Goal: Task Accomplishment & Management: Use online tool/utility

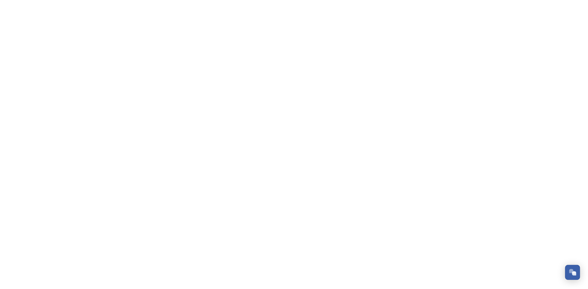
scroll to position [80, 0]
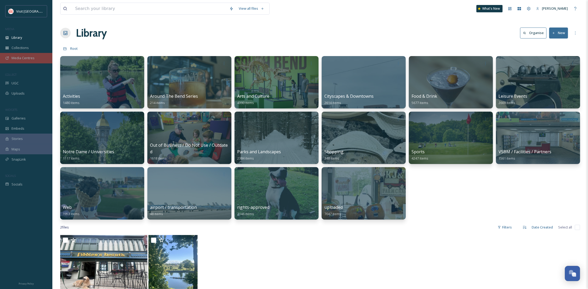
click at [32, 54] on div "Media Centres" at bounding box center [26, 58] width 52 height 10
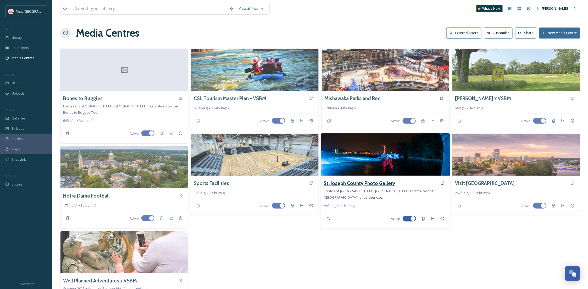
click at [368, 183] on h3 "St. Joseph County Photo Gallery" at bounding box center [360, 183] width 72 height 8
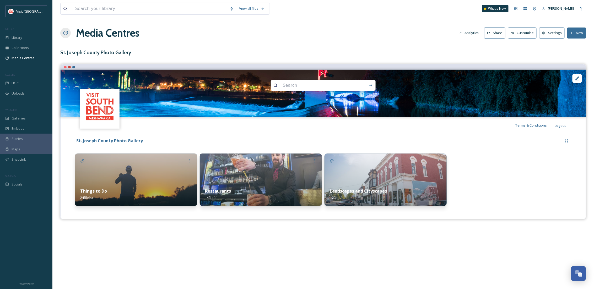
click at [123, 178] on img at bounding box center [136, 180] width 122 height 52
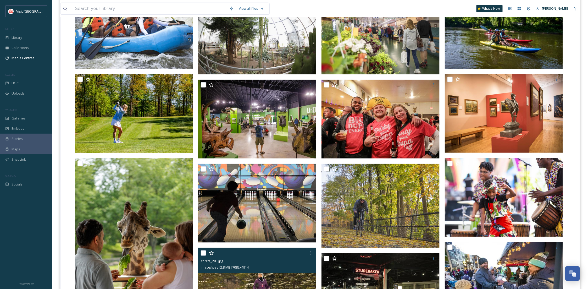
scroll to position [93, 0]
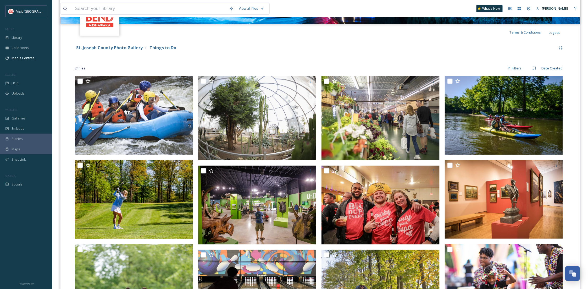
click at [136, 46] on strong "St. Joseph County Photo Gallery" at bounding box center [109, 48] width 67 height 6
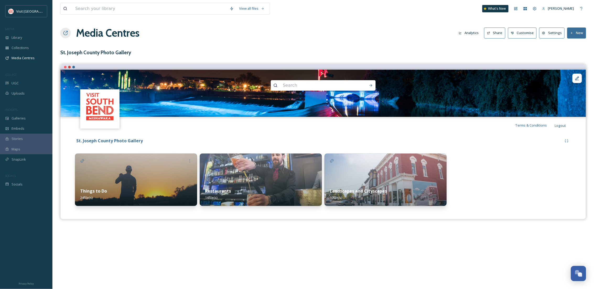
click at [258, 184] on div "Restaurants 14 file(s)" at bounding box center [261, 194] width 122 height 23
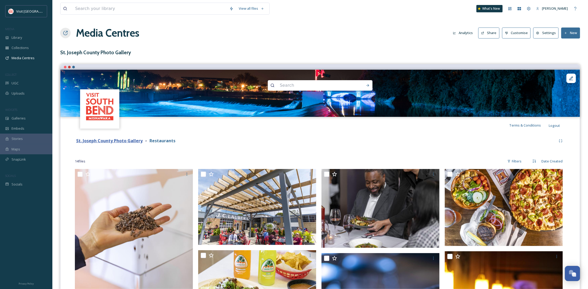
click at [113, 140] on strong "St. Joseph County Photo Gallery" at bounding box center [109, 141] width 67 height 6
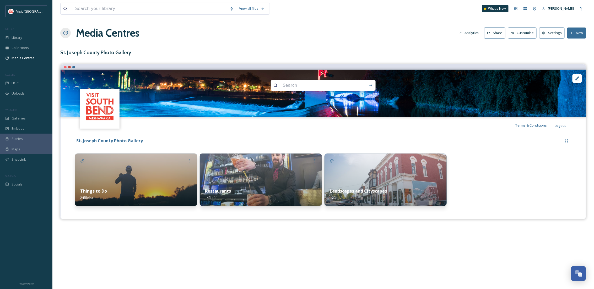
click at [382, 184] on div "Landscapes and Cityscapes 17 file(s)" at bounding box center [385, 194] width 122 height 23
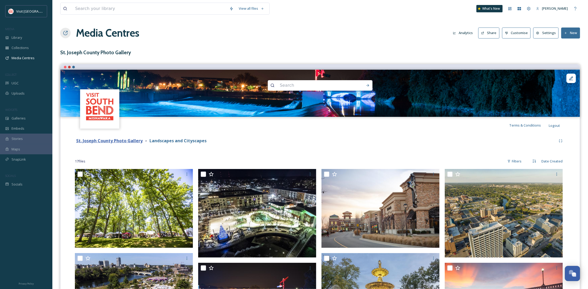
click at [120, 139] on strong "St. Joseph County Photo Gallery" at bounding box center [109, 141] width 67 height 6
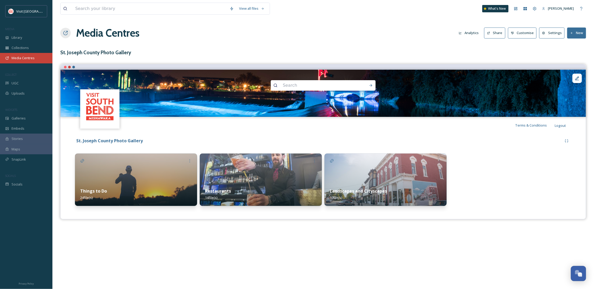
click at [21, 53] on div "Media Centres" at bounding box center [26, 58] width 52 height 10
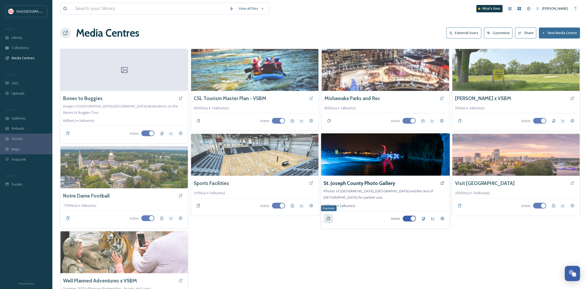
click at [326, 219] on div "Duplicate" at bounding box center [328, 218] width 9 height 9
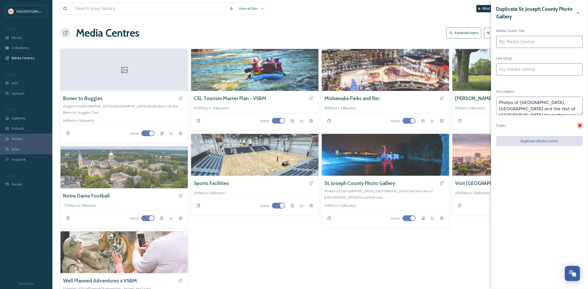
click at [535, 39] on input at bounding box center [540, 42] width 86 height 12
type input "T"
type input "t"
type input "Te"
type input "te"
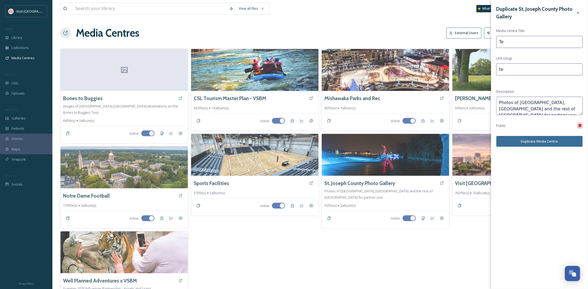
type input "Tem"
type input "tem"
type input "Temp"
type input "temp"
type input "Tempe"
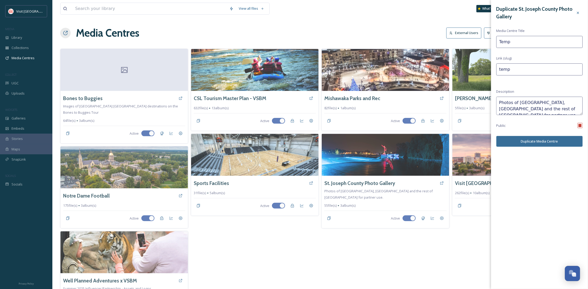
type input "tempe"
type input "Tempes"
type input "tempes"
type input "Tempest"
type input "tempest"
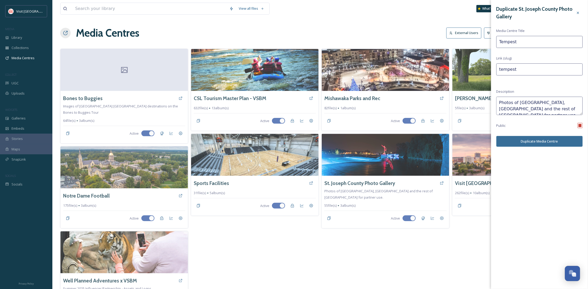
type input "Tempest"
drag, startPoint x: 577, startPoint y: 110, endPoint x: 547, endPoint y: 112, distance: 30.2
click at [547, 112] on textarea "Photos of [GEOGRAPHIC_DATA], [GEOGRAPHIC_DATA] and the rest of [GEOGRAPHIC_DATA…" at bounding box center [540, 106] width 86 height 18
click at [575, 111] on textarea "Photos of [GEOGRAPHIC_DATA], [GEOGRAPHIC_DATA] and the rest of [GEOGRAPHIC_DATA…" at bounding box center [540, 106] width 86 height 18
drag, startPoint x: 577, startPoint y: 110, endPoint x: 553, endPoint y: 112, distance: 24.2
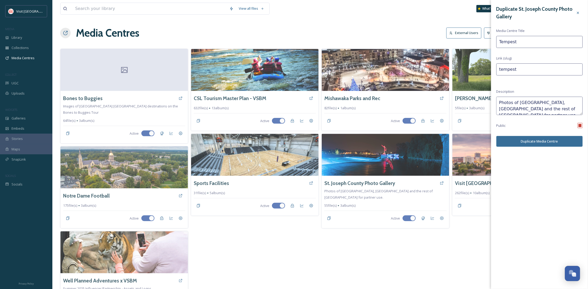
click at [553, 112] on textarea "Photos of [GEOGRAPHIC_DATA], [GEOGRAPHIC_DATA] and the rest of [GEOGRAPHIC_DATA…" at bounding box center [540, 106] width 86 height 18
click at [566, 108] on textarea "Photos of [GEOGRAPHIC_DATA], [GEOGRAPHIC_DATA] and the rest of [GEOGRAPHIC_DATA…" at bounding box center [540, 106] width 86 height 18
click at [561, 104] on textarea "Photos of [GEOGRAPHIC_DATA], [GEOGRAPHIC_DATA] and the rest of [GEOGRAPHIC_DATA…" at bounding box center [540, 106] width 86 height 18
click at [568, 102] on textarea "Photos of [GEOGRAPHIC_DATA], [GEOGRAPHIC_DATA] and the rest of [GEOGRAPHIC_DATA…" at bounding box center [540, 106] width 86 height 18
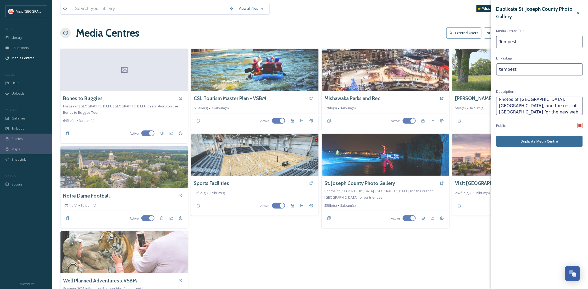
scroll to position [3, 0]
click at [541, 107] on textarea "Photos of [GEOGRAPHIC_DATA], [GEOGRAPHIC_DATA], and the rest of [GEOGRAPHIC_DAT…" at bounding box center [540, 106] width 86 height 18
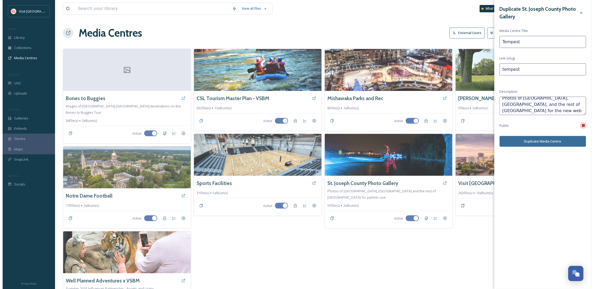
scroll to position [6, 0]
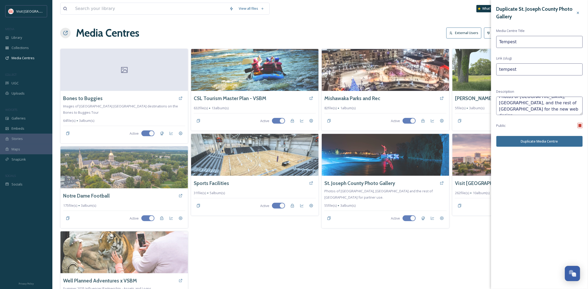
type textarea "Photos of [GEOGRAPHIC_DATA], [GEOGRAPHIC_DATA], and the rest of [GEOGRAPHIC_DAT…"
click at [552, 139] on button "Duplicate Media Centre" at bounding box center [540, 141] width 86 height 11
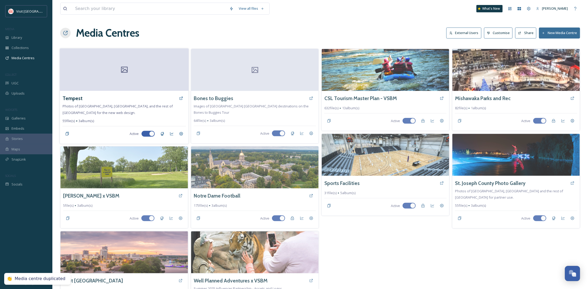
click at [99, 98] on div "Tempest" at bounding box center [125, 98] width 124 height 9
click at [73, 99] on h3 "Tempest" at bounding box center [73, 99] width 20 height 8
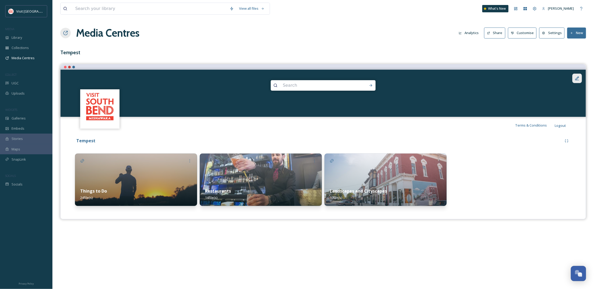
click at [578, 75] on div at bounding box center [576, 78] width 9 height 9
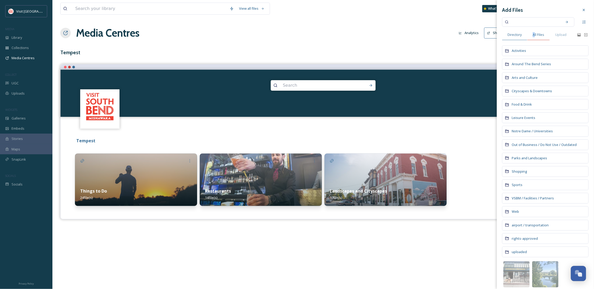
click at [534, 35] on span "All Files" at bounding box center [539, 34] width 12 height 5
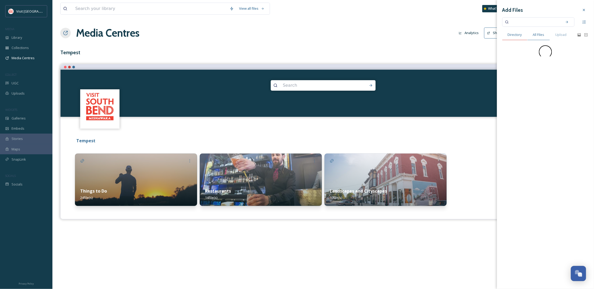
click at [507, 37] on div "Directory" at bounding box center [514, 34] width 25 height 11
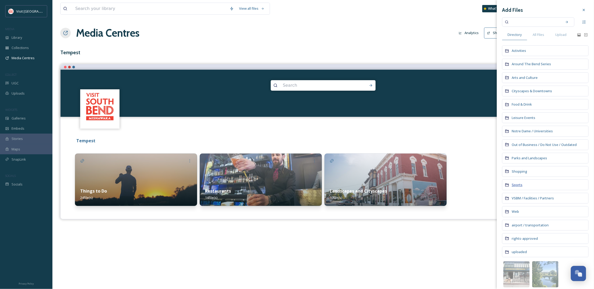
click at [520, 186] on span "Sports" at bounding box center [517, 184] width 11 height 5
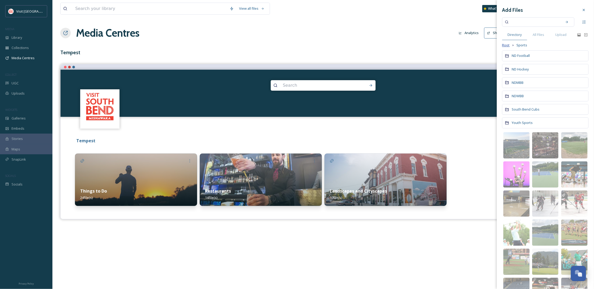
click at [509, 48] on span "Root" at bounding box center [506, 45] width 8 height 5
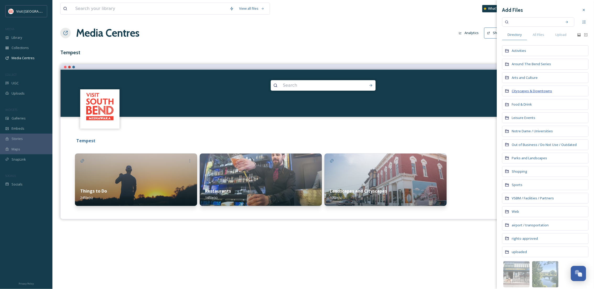
click at [529, 93] on span "Cityscapes & Downtowns" at bounding box center [532, 91] width 40 height 5
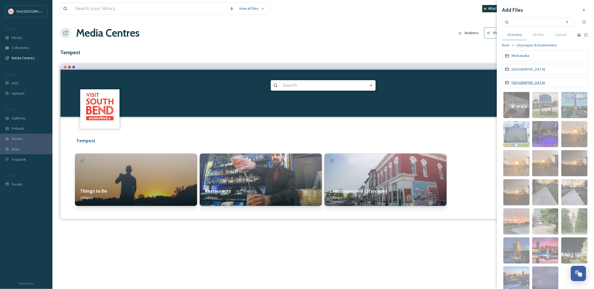
click at [516, 85] on span "[GEOGRAPHIC_DATA]" at bounding box center [528, 82] width 33 height 5
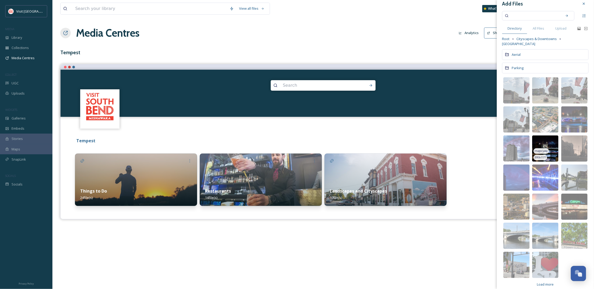
scroll to position [12, 0]
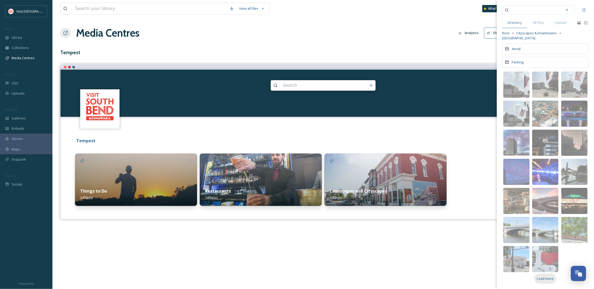
click at [541, 279] on span "Load more" at bounding box center [545, 278] width 17 height 5
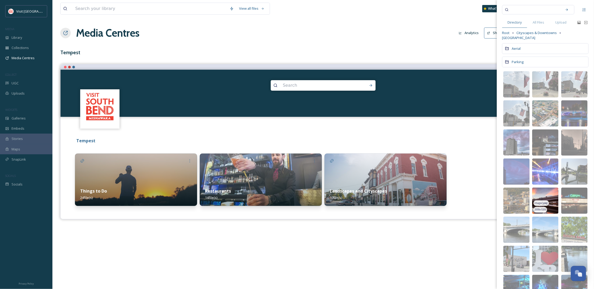
click at [544, 190] on img at bounding box center [545, 201] width 26 height 26
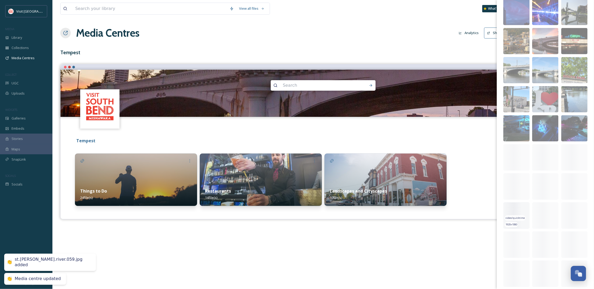
scroll to position [199, 0]
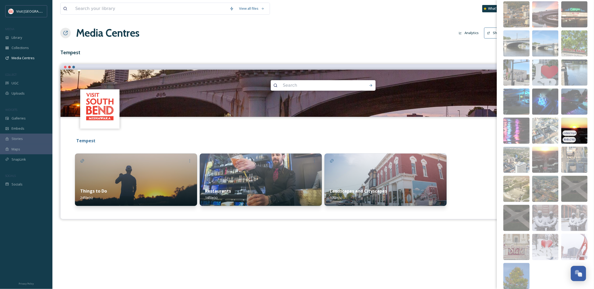
click at [568, 123] on img at bounding box center [574, 131] width 26 height 26
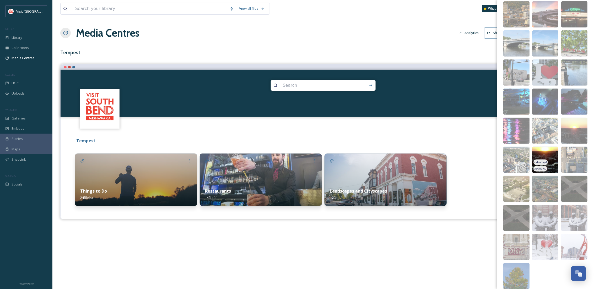
click at [543, 154] on img at bounding box center [545, 160] width 26 height 26
click at [350, 263] on div "View all files What's New [PERSON_NAME] Media Centres Analytics Share Customise…" at bounding box center [322, 144] width 541 height 289
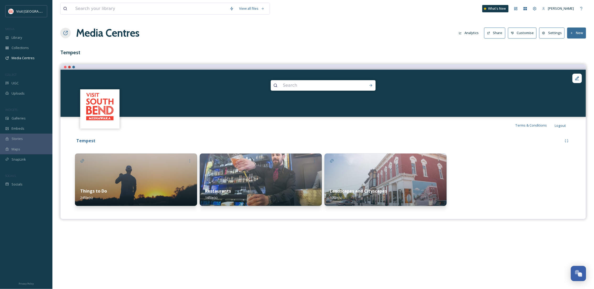
click at [541, 93] on video "DJI_0289.MP4" at bounding box center [323, 93] width 525 height 47
drag, startPoint x: 523, startPoint y: 83, endPoint x: 520, endPoint y: 84, distance: 3.1
drag, startPoint x: 520, startPoint y: 84, endPoint x: 432, endPoint y: 263, distance: 199.5
click at [432, 263] on div "View all files What's New [PERSON_NAME] Media Centres Analytics Share Customise…" at bounding box center [322, 144] width 541 height 289
click at [34, 55] on div "Media Centres" at bounding box center [26, 58] width 52 height 10
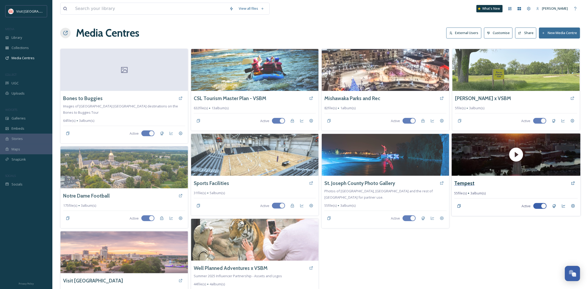
click at [463, 181] on h3 "Tempest" at bounding box center [465, 183] width 20 height 8
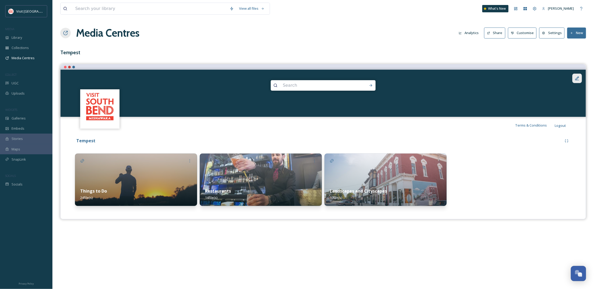
click at [574, 78] on icon at bounding box center [576, 78] width 5 height 5
drag, startPoint x: 380, startPoint y: 106, endPoint x: 390, endPoint y: 106, distance: 9.2
click at [381, 106] on video "DJI_0289.MP4" at bounding box center [323, 93] width 525 height 47
click at [579, 79] on icon at bounding box center [576, 78] width 5 height 5
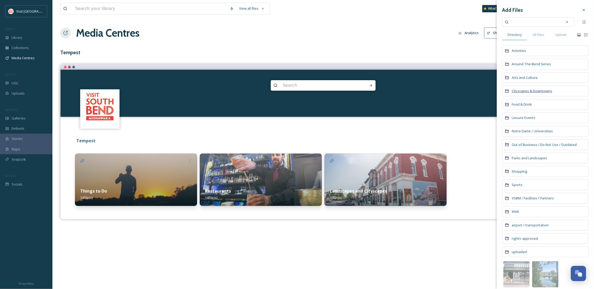
click at [527, 93] on span "Cityscapes & Downtowns" at bounding box center [532, 91] width 40 height 5
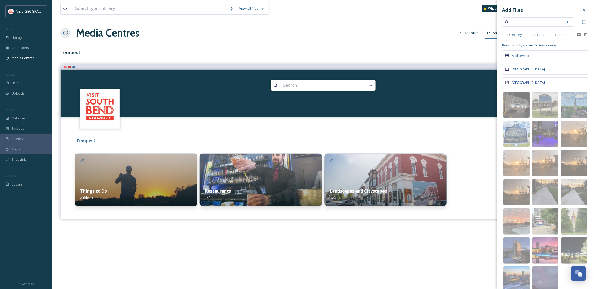
click at [522, 82] on span "[GEOGRAPHIC_DATA]" at bounding box center [528, 82] width 33 height 5
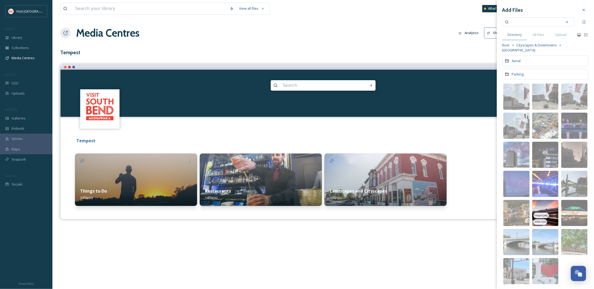
scroll to position [7, 0]
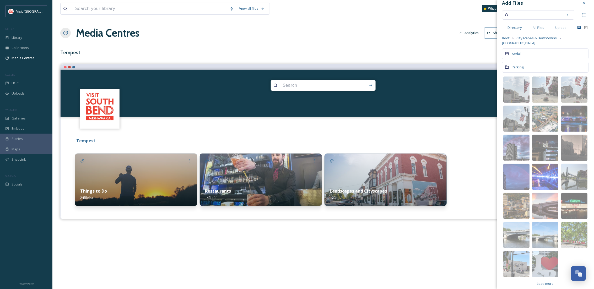
click at [577, 28] on icon at bounding box center [579, 28] width 4 height 4
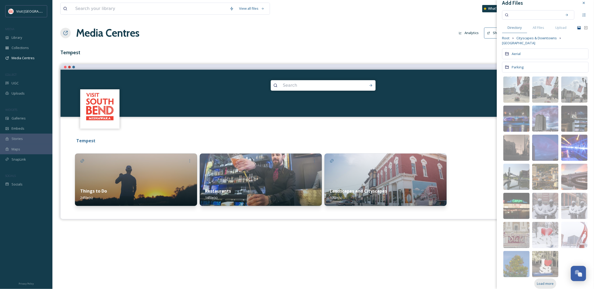
click at [549, 281] on span "Load more" at bounding box center [545, 283] width 17 height 5
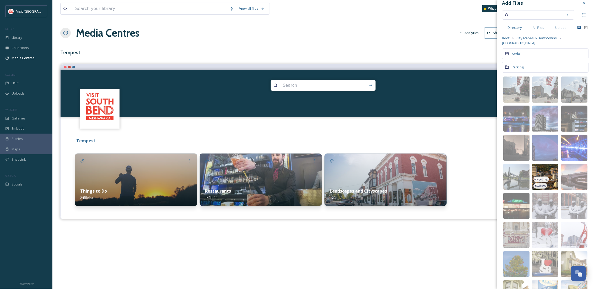
scroll to position [211, 0]
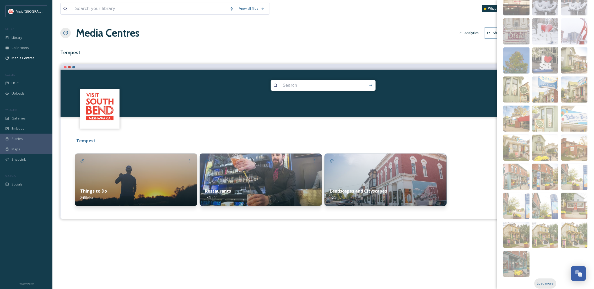
click at [549, 281] on span "Load more" at bounding box center [545, 283] width 17 height 5
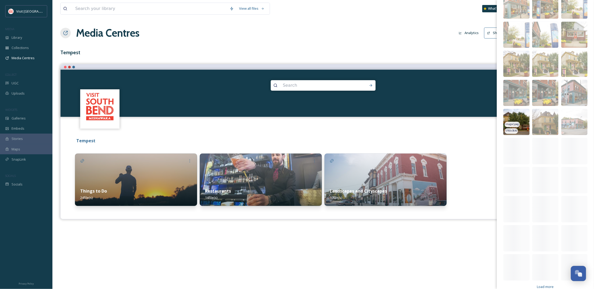
scroll to position [385, 0]
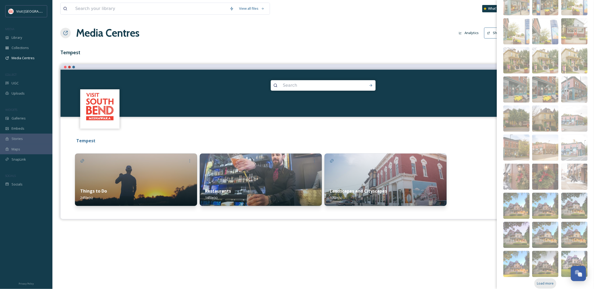
click at [549, 281] on span "Load more" at bounding box center [545, 283] width 17 height 5
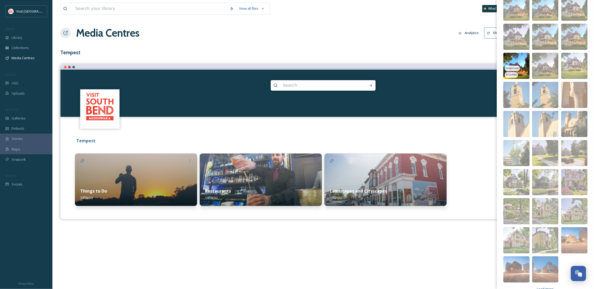
scroll to position [589, 0]
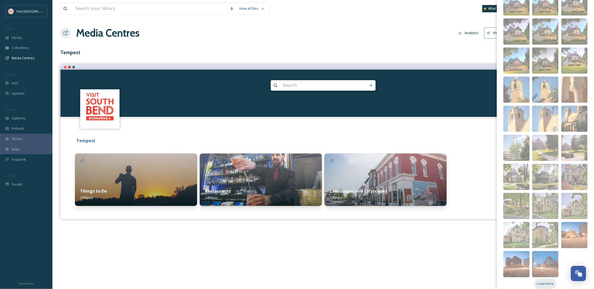
click at [547, 281] on span "Load more" at bounding box center [545, 283] width 17 height 5
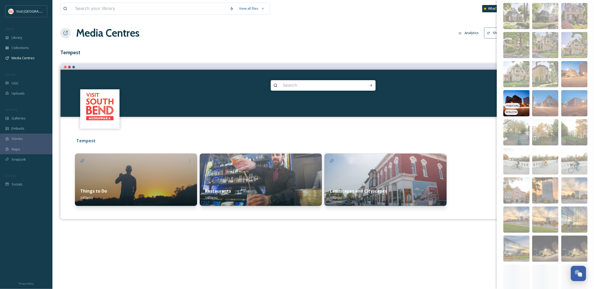
scroll to position [792, 0]
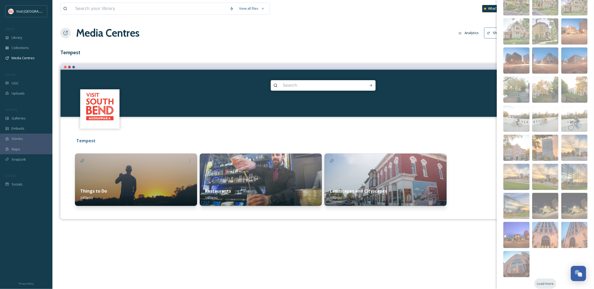
click at [546, 281] on span "Load more" at bounding box center [545, 283] width 17 height 5
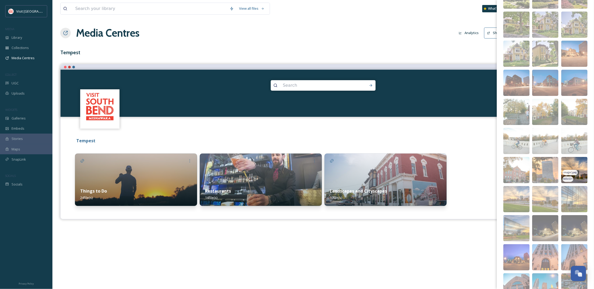
scroll to position [630, 0]
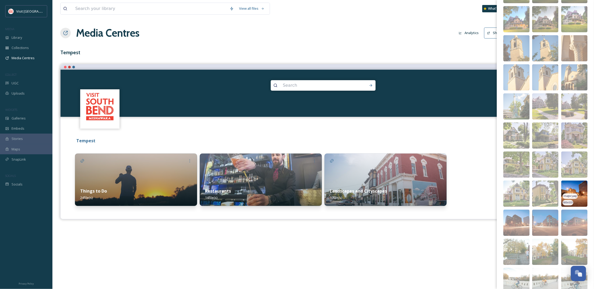
click at [578, 195] on img at bounding box center [574, 194] width 26 height 26
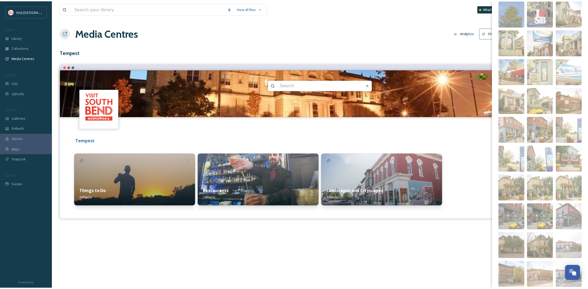
scroll to position [71, 0]
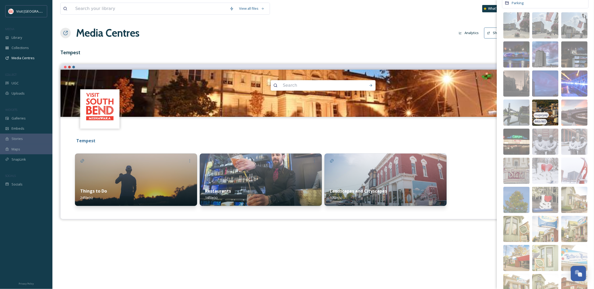
click at [540, 100] on img at bounding box center [545, 113] width 26 height 26
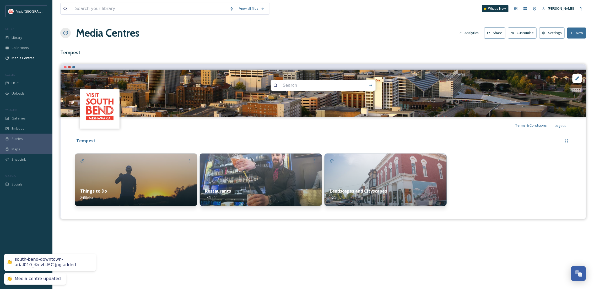
click at [383, 255] on div "View all files What's New [PERSON_NAME] Media Centres Analytics Share Customise…" at bounding box center [322, 144] width 541 height 289
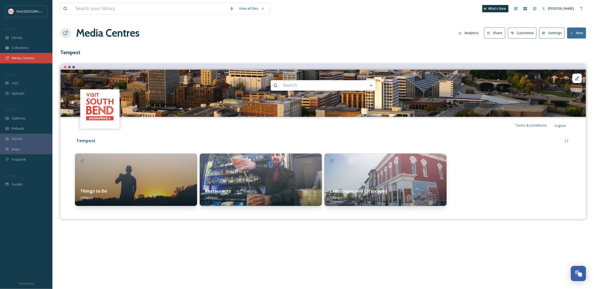
click at [31, 60] on span "Media Centres" at bounding box center [23, 58] width 23 height 5
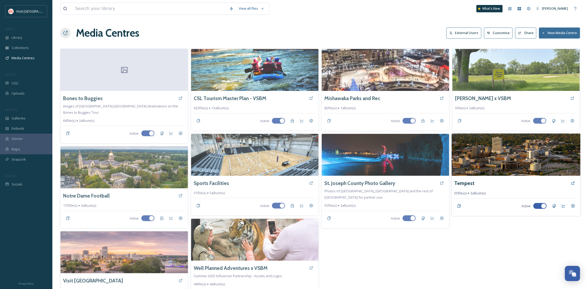
click at [526, 180] on div "Tempest" at bounding box center [517, 182] width 124 height 9
click at [470, 183] on h3 "Tempest" at bounding box center [465, 183] width 20 height 8
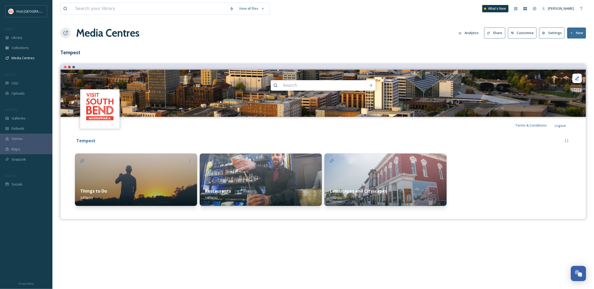
click at [128, 177] on img at bounding box center [136, 180] width 122 height 52
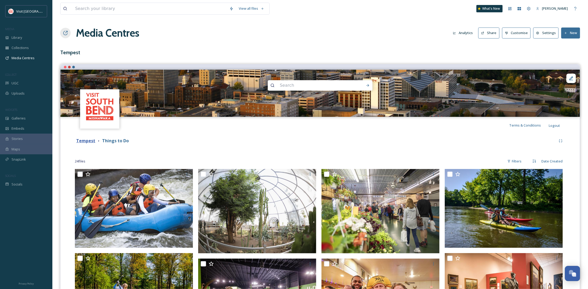
click at [83, 140] on strong "Tempest" at bounding box center [85, 141] width 19 height 6
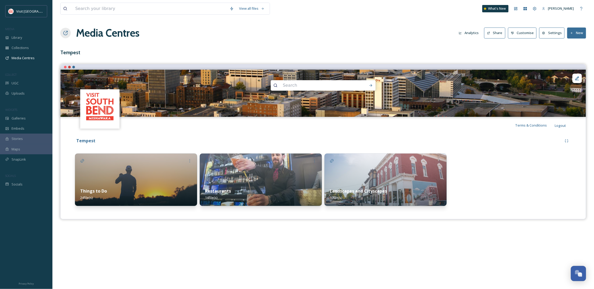
click at [230, 172] on img at bounding box center [261, 180] width 122 height 52
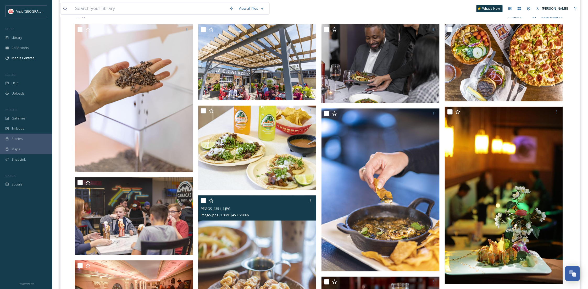
scroll to position [31, 0]
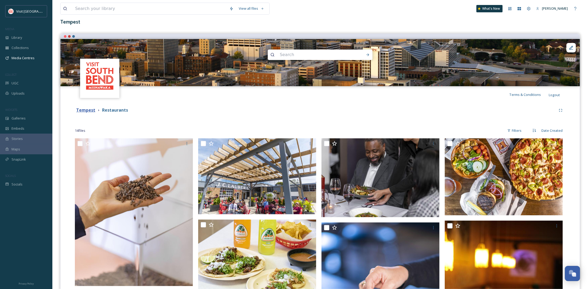
click at [83, 110] on strong "Tempest" at bounding box center [85, 110] width 19 height 6
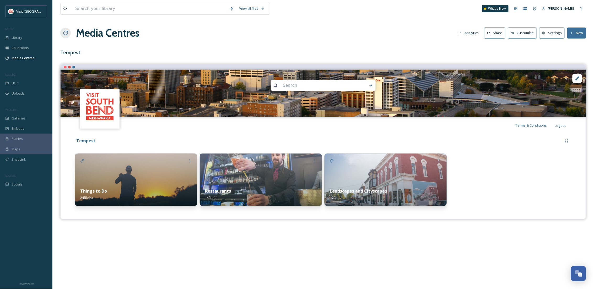
click at [367, 176] on img at bounding box center [385, 180] width 122 height 52
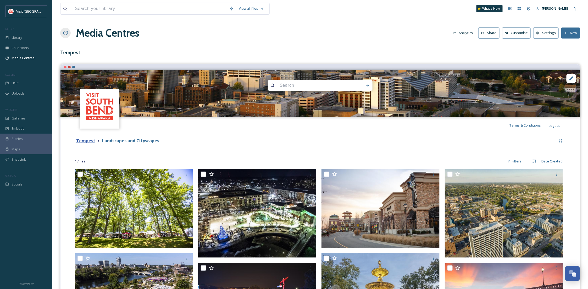
click at [92, 143] on strong "Tempest" at bounding box center [85, 141] width 19 height 6
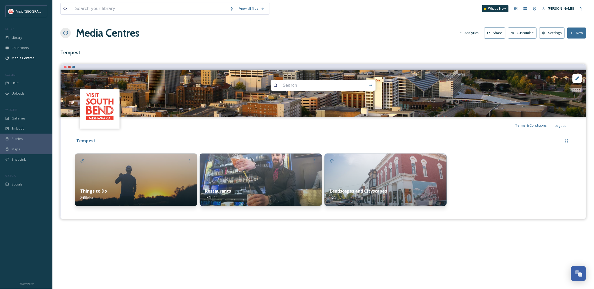
click at [498, 33] on button "Share" at bounding box center [494, 33] width 21 height 11
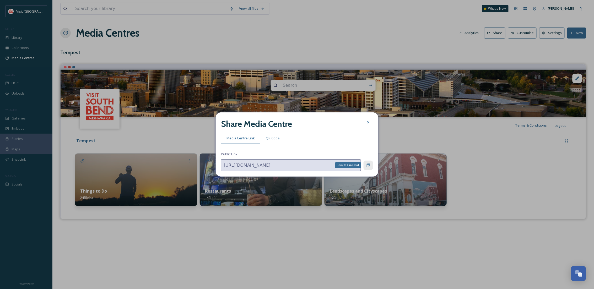
click at [366, 169] on div "Copy to Clipboard" at bounding box center [367, 165] width 9 height 9
click at [367, 123] on icon at bounding box center [368, 122] width 4 height 4
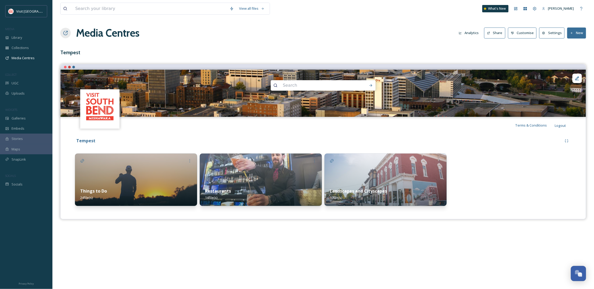
click at [130, 182] on img at bounding box center [136, 180] width 122 height 52
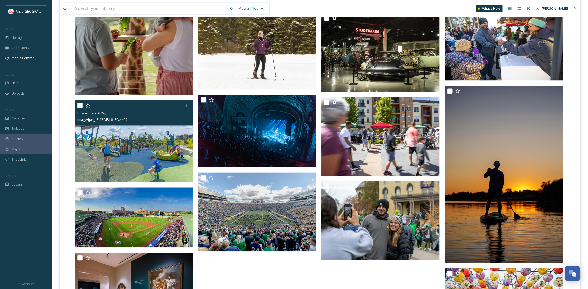
scroll to position [93, 0]
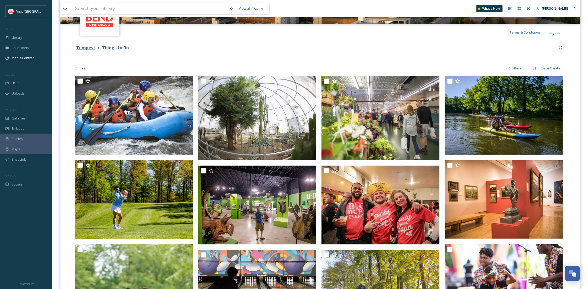
click at [86, 48] on strong "Tempest" at bounding box center [85, 48] width 19 height 6
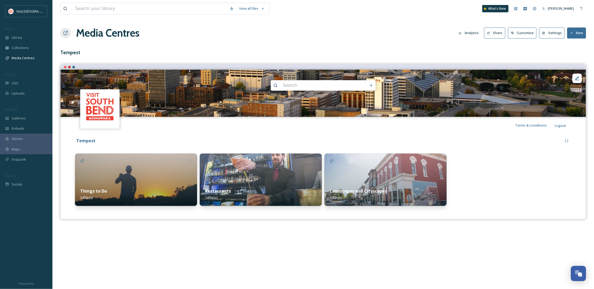
click at [254, 185] on div "Restaurants 14 file(s)" at bounding box center [261, 194] width 122 height 23
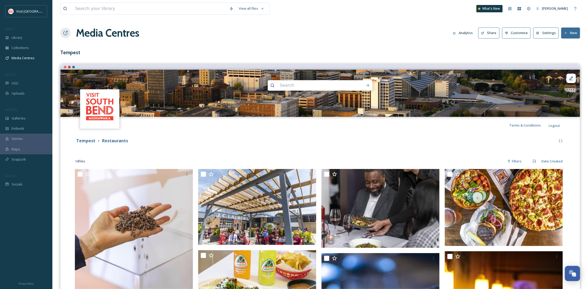
click at [84, 144] on div "Tempest" at bounding box center [85, 141] width 19 height 7
click at [91, 139] on strong "Tempest" at bounding box center [85, 141] width 19 height 6
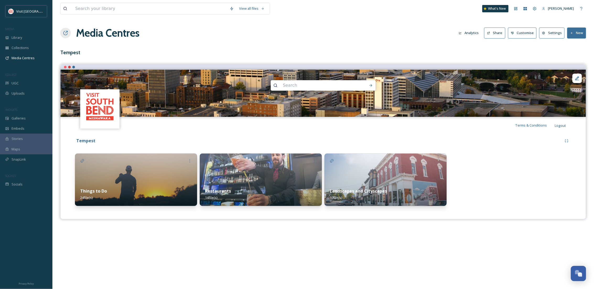
click at [391, 180] on img at bounding box center [385, 180] width 122 height 52
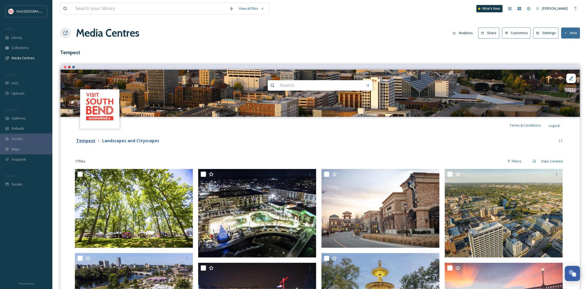
click at [89, 138] on strong "Tempest" at bounding box center [85, 141] width 19 height 6
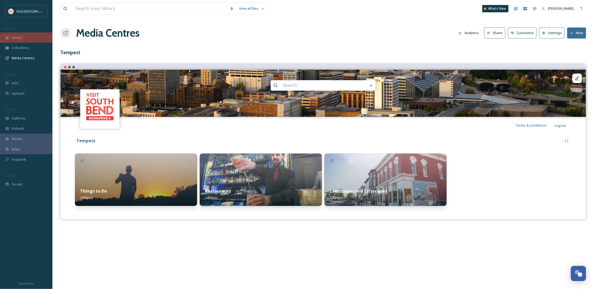
click at [24, 36] on div "Library" at bounding box center [26, 37] width 52 height 10
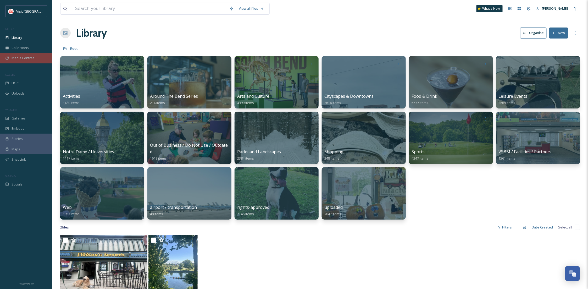
click at [37, 57] on div "Media Centres" at bounding box center [26, 58] width 52 height 10
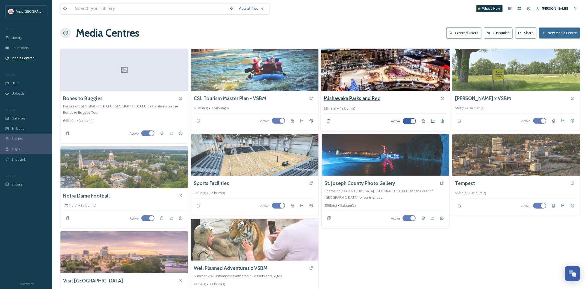
click at [367, 95] on h3 "Mishawaka Parks and Rec" at bounding box center [352, 99] width 56 height 8
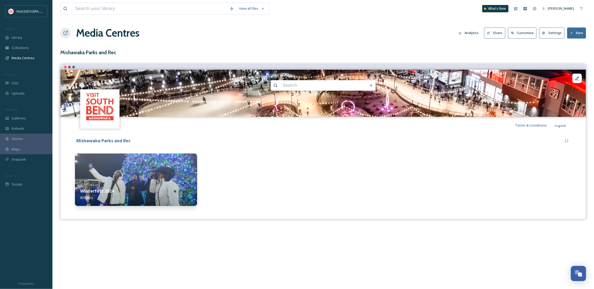
click at [181, 171] on img at bounding box center [136, 180] width 122 height 52
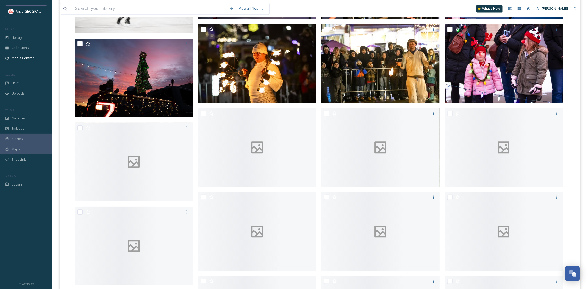
scroll to position [1550, 0]
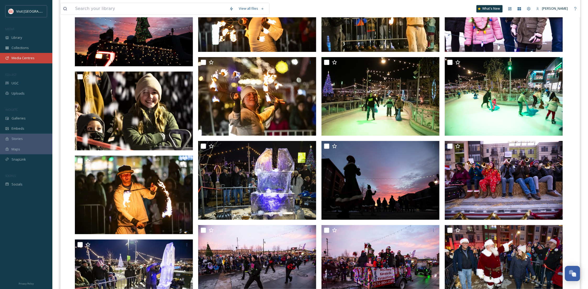
click at [20, 56] on span "Media Centres" at bounding box center [23, 58] width 23 height 5
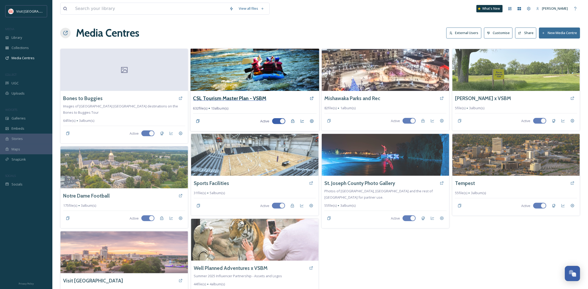
click at [264, 96] on h3 "CSL Tourism Master Plan - VSBM" at bounding box center [229, 99] width 73 height 8
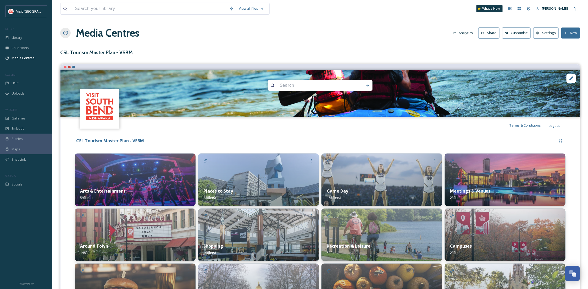
click at [147, 179] on img at bounding box center [135, 180] width 121 height 52
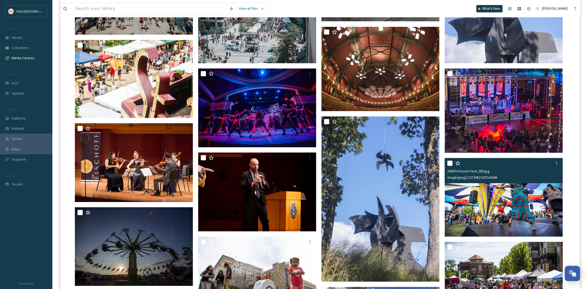
scroll to position [691, 0]
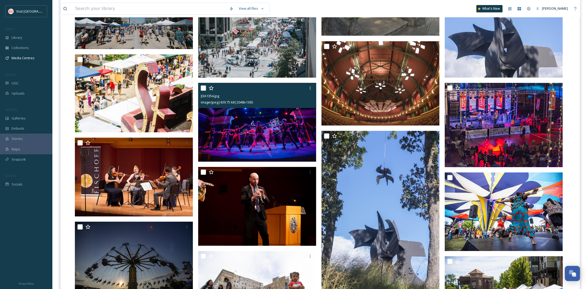
click at [250, 139] on img at bounding box center [257, 122] width 118 height 79
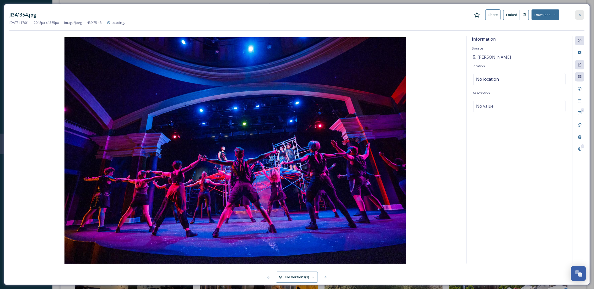
click at [577, 10] on div "JI3A1354.jpg Share Embed Download" at bounding box center [296, 14] width 575 height 11
click at [578, 15] on icon at bounding box center [579, 15] width 4 height 4
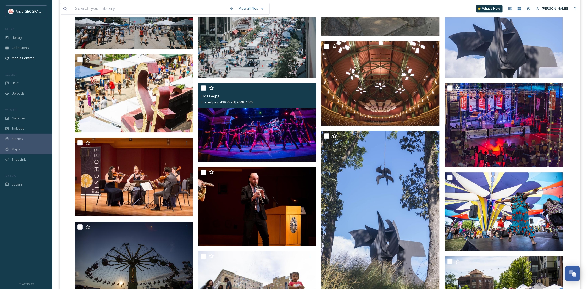
click at [204, 87] on input "checkbox" at bounding box center [203, 87] width 5 height 5
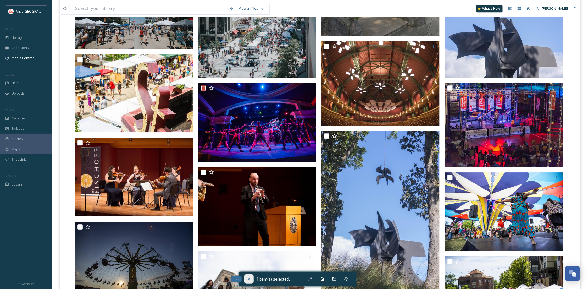
click at [248, 279] on icon at bounding box center [249, 279] width 4 height 4
checkbox input "false"
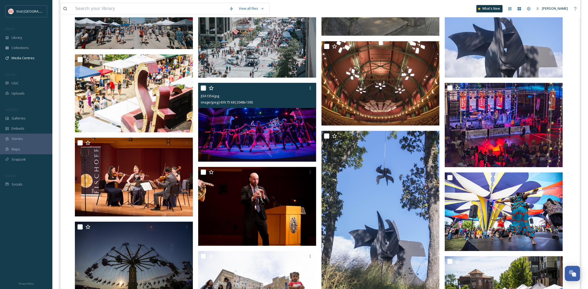
click at [261, 136] on img at bounding box center [257, 122] width 118 height 79
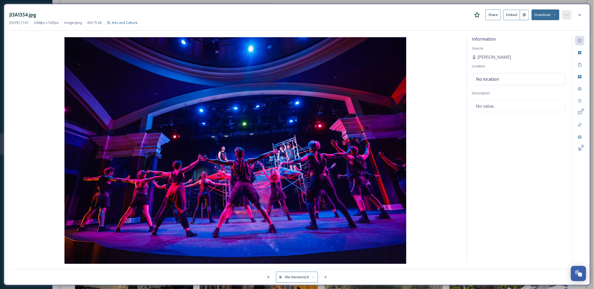
click at [566, 18] on div at bounding box center [566, 14] width 9 height 9
click at [568, 17] on div at bounding box center [566, 14] width 9 height 9
click at [25, 13] on h3 "JI3A1354.jpg" at bounding box center [22, 15] width 27 height 8
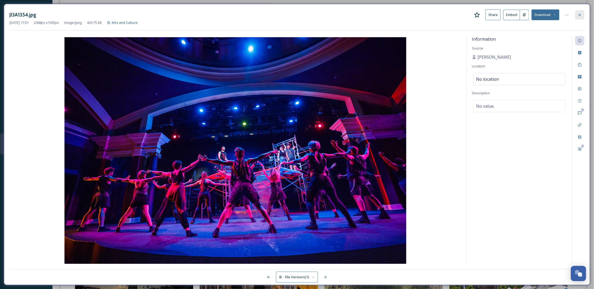
click at [581, 12] on div at bounding box center [579, 14] width 9 height 9
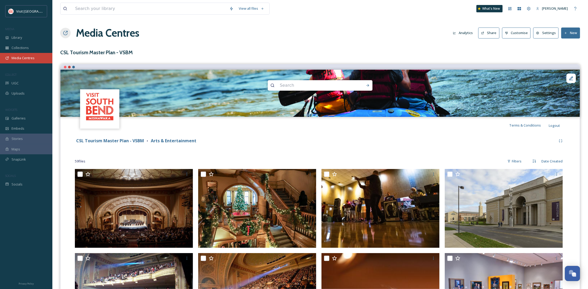
click at [19, 58] on span "Media Centres" at bounding box center [23, 58] width 23 height 5
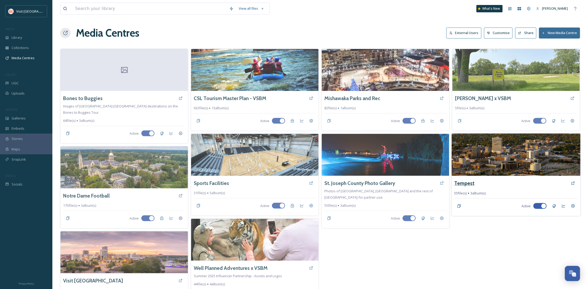
click at [459, 181] on h3 "Tempest" at bounding box center [465, 183] width 20 height 8
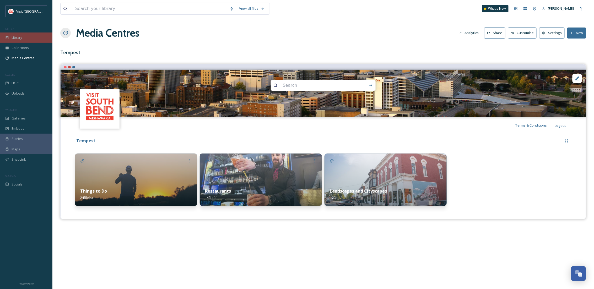
click at [15, 37] on span "Library" at bounding box center [17, 37] width 10 height 5
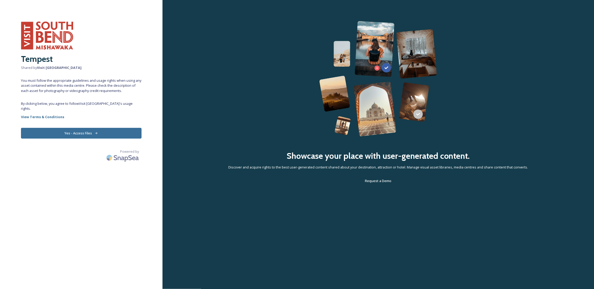
click at [63, 134] on button "Yes - Access Files" at bounding box center [81, 133] width 121 height 11
